Goal: Task Accomplishment & Management: Manage account settings

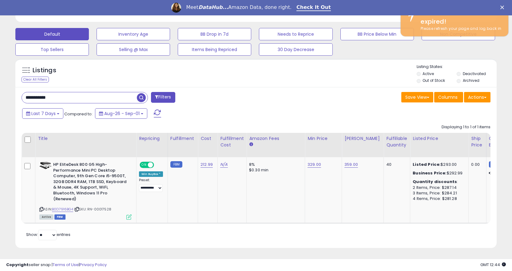
scroll to position [126, 279]
